Goal: Task Accomplishment & Management: Use online tool/utility

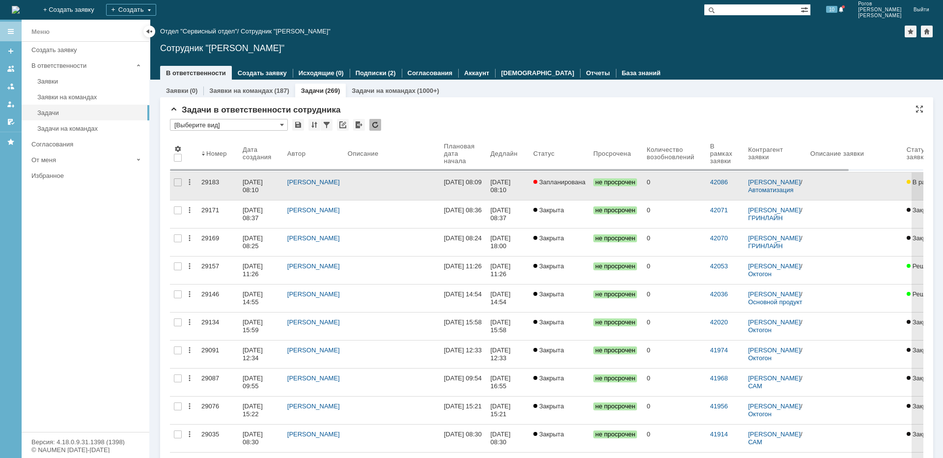
click at [210, 183] on div "29183" at bounding box center [217, 182] width 33 height 8
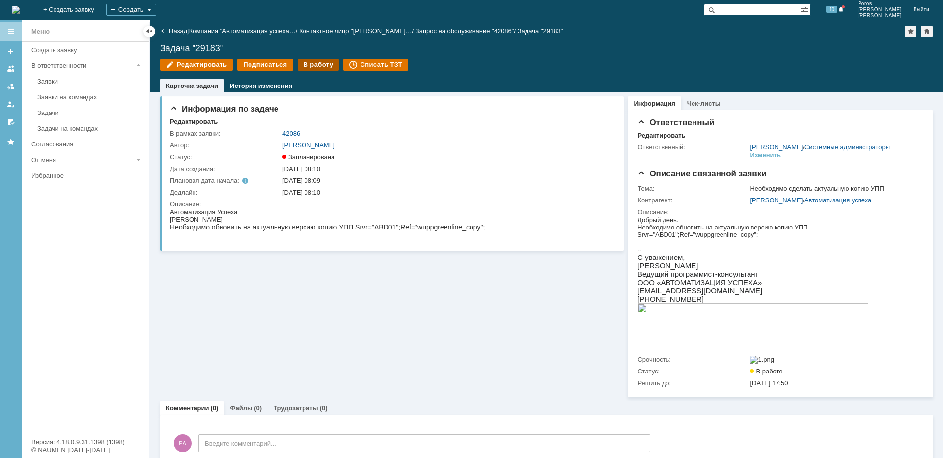
click at [312, 67] on div "В работу" at bounding box center [319, 65] width 42 height 12
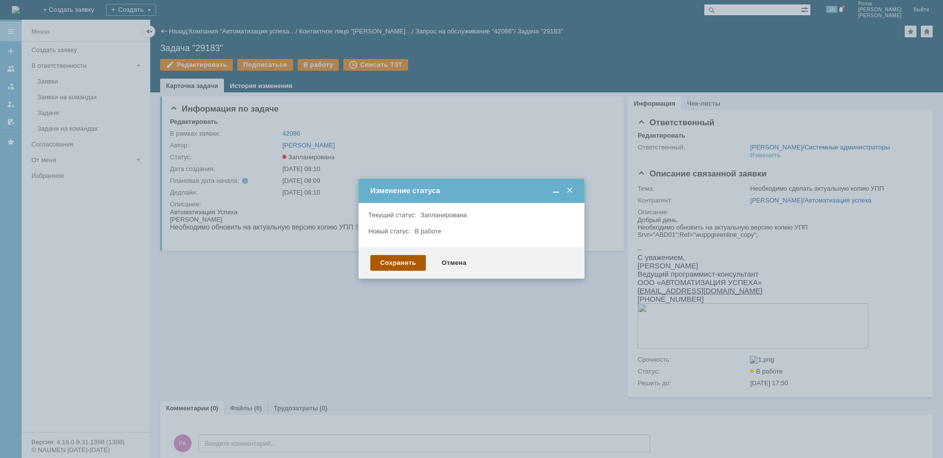
click at [414, 262] on div "Сохранить" at bounding box center [398, 263] width 56 height 16
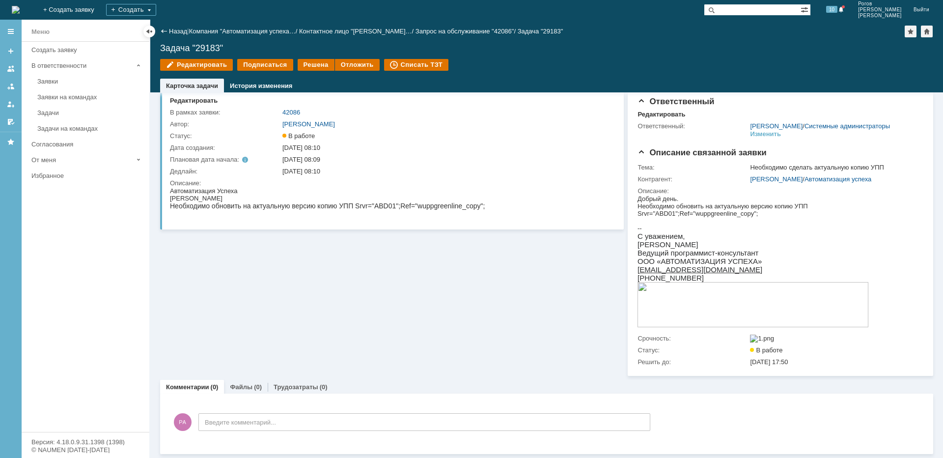
scroll to position [33, 0]
click at [302, 387] on link "Трудозатраты" at bounding box center [296, 386] width 45 height 7
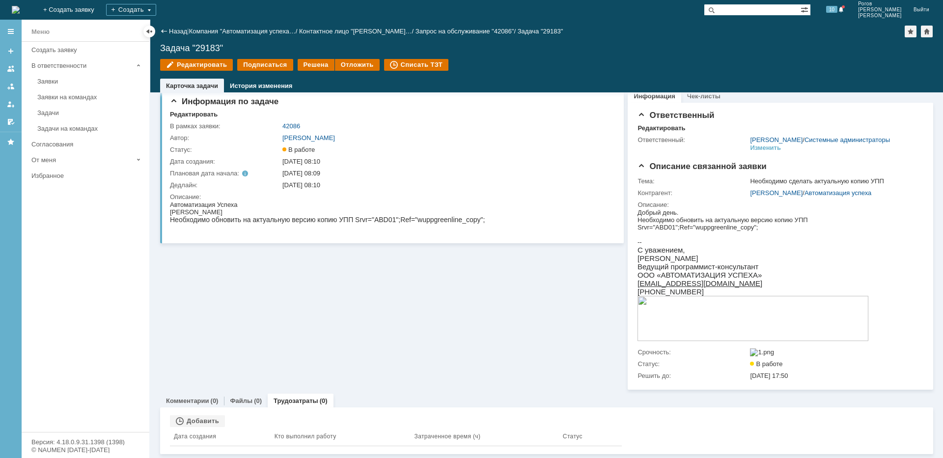
scroll to position [19, 0]
click at [194, 418] on div "Добавить" at bounding box center [197, 421] width 55 height 12
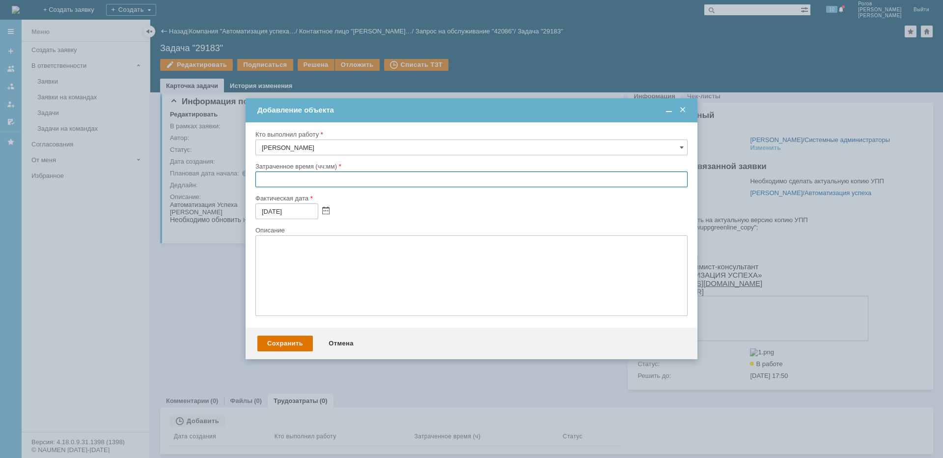
click at [339, 173] on input "text" at bounding box center [471, 179] width 432 height 16
type input "01:00"
click at [287, 346] on div "Сохранить" at bounding box center [285, 343] width 56 height 16
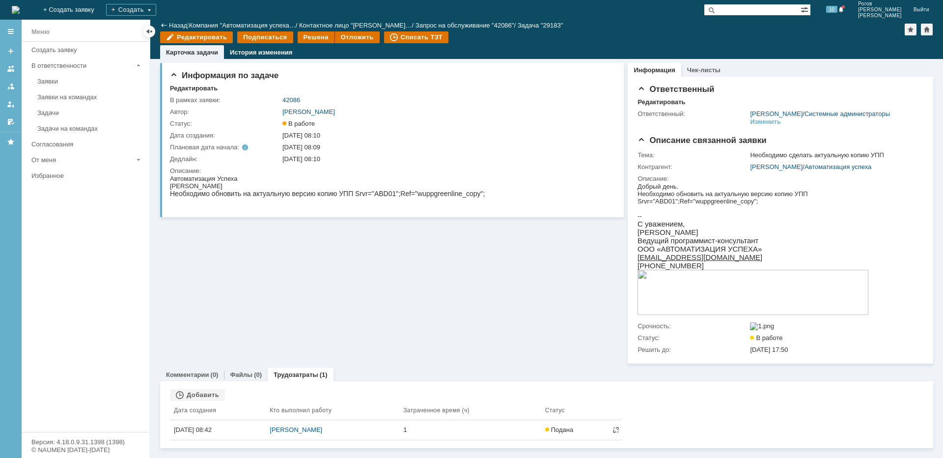
scroll to position [6, 0]
click at [205, 378] on link "Комментарии" at bounding box center [187, 374] width 43 height 7
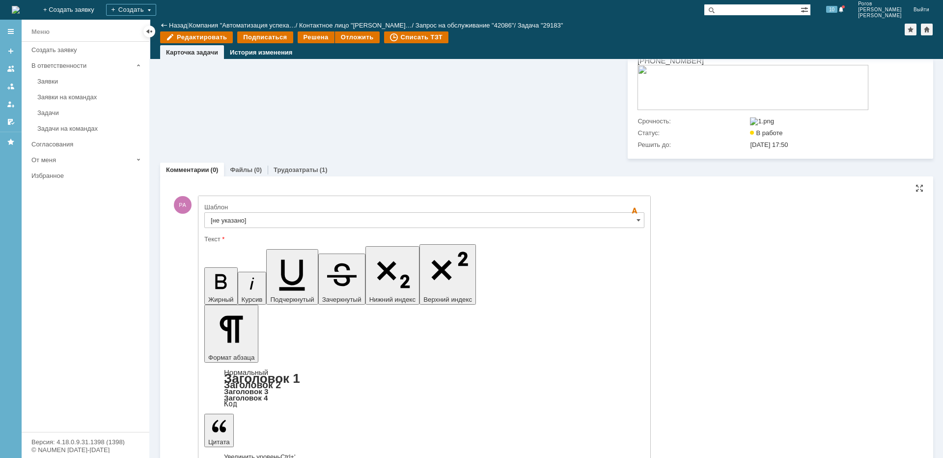
scroll to position [200, 0]
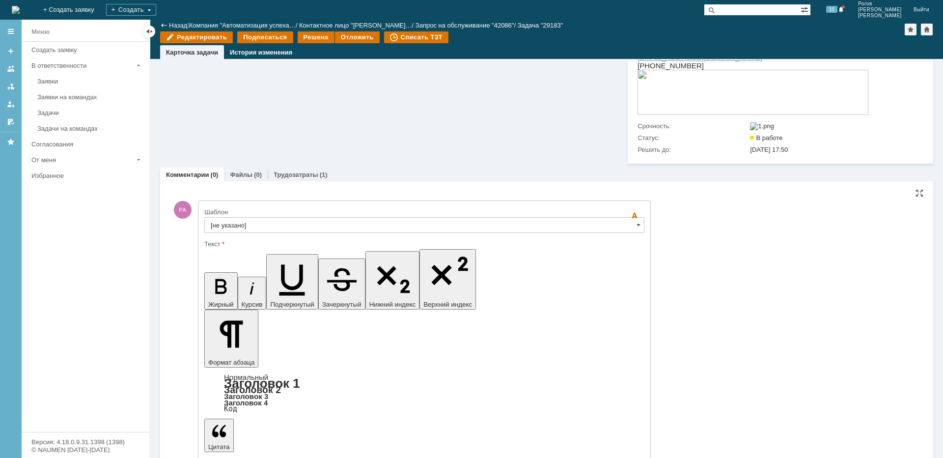
copy div "копии актуальной рабочей Конфигурации wuppgreenline УПП."
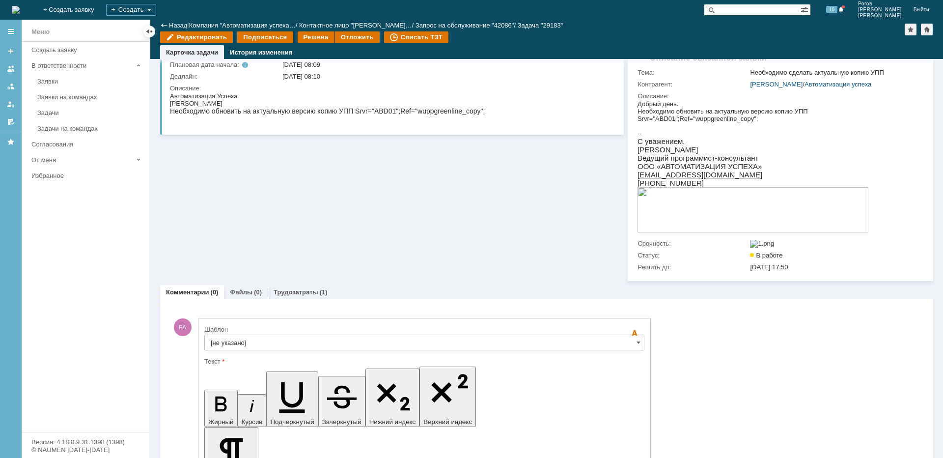
scroll to position [0, 0]
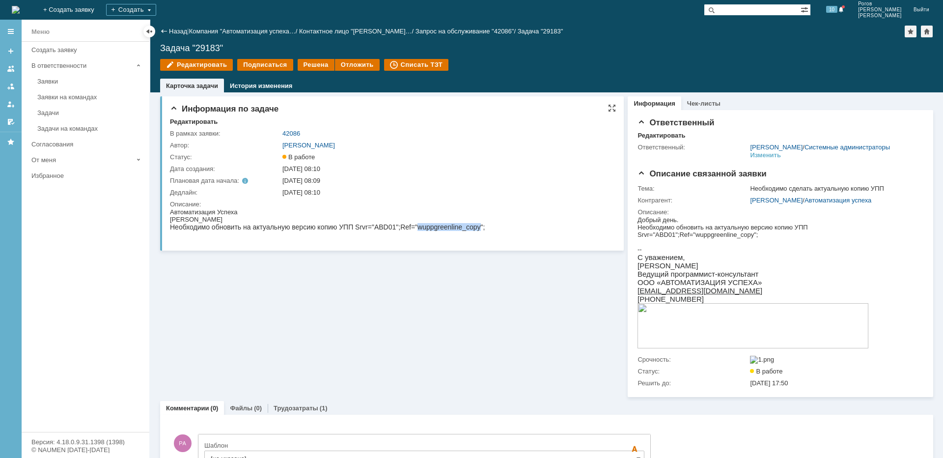
drag, startPoint x: 417, startPoint y: 227, endPoint x: 479, endPoint y: 228, distance: 62.9
click at [479, 228] on div "Необходимо обновить на актуальную версию копию УПП Srvr="ABD01";Ref="wuppgreenl…" at bounding box center [327, 227] width 315 height 8
copy div "wuppgreenline_copy"
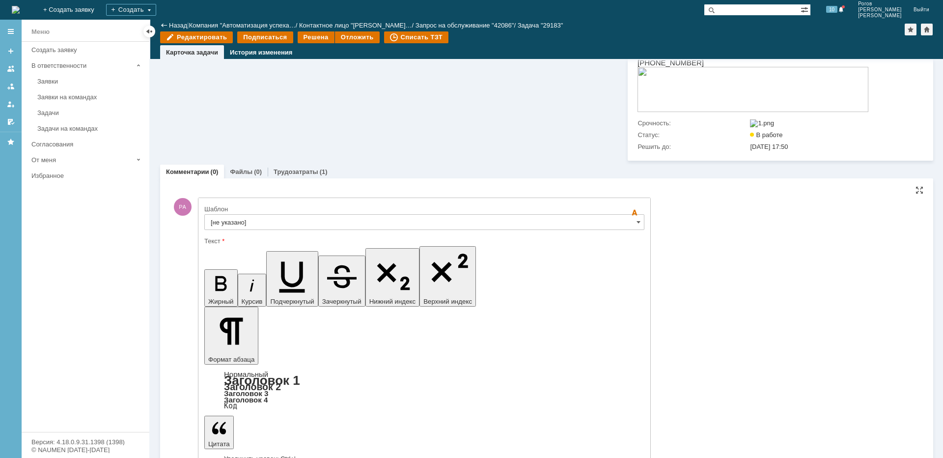
scroll to position [200, 0]
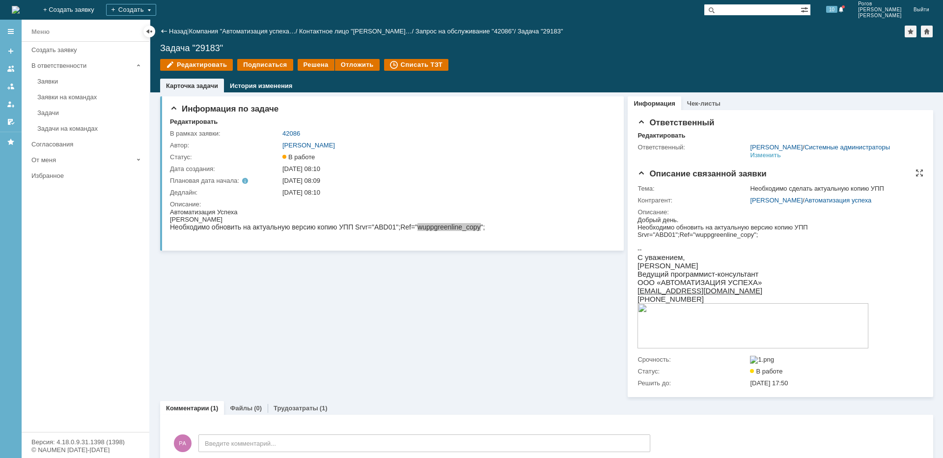
scroll to position [0, 0]
click at [306, 64] on div "Решена" at bounding box center [316, 65] width 37 height 12
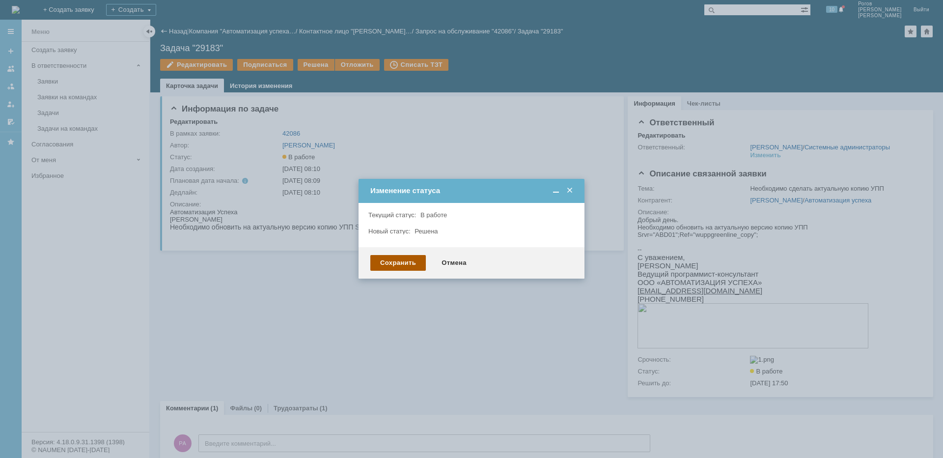
click at [396, 266] on div "Сохранить" at bounding box center [398, 263] width 56 height 16
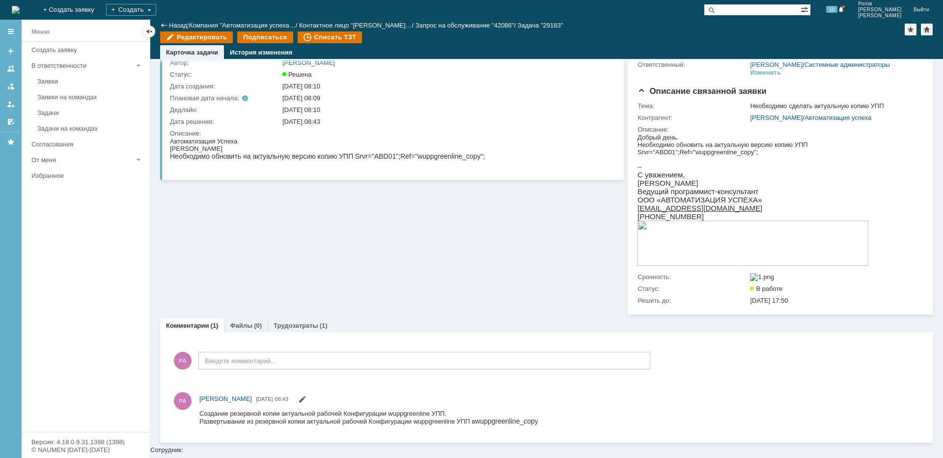
scroll to position [50, 0]
